Goal: Find specific page/section: Find specific page/section

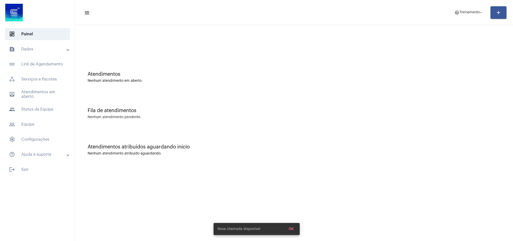
click at [239, 113] on div "Fila de atendimentos" at bounding box center [294, 111] width 413 height 6
